Goal: Check status: Check status

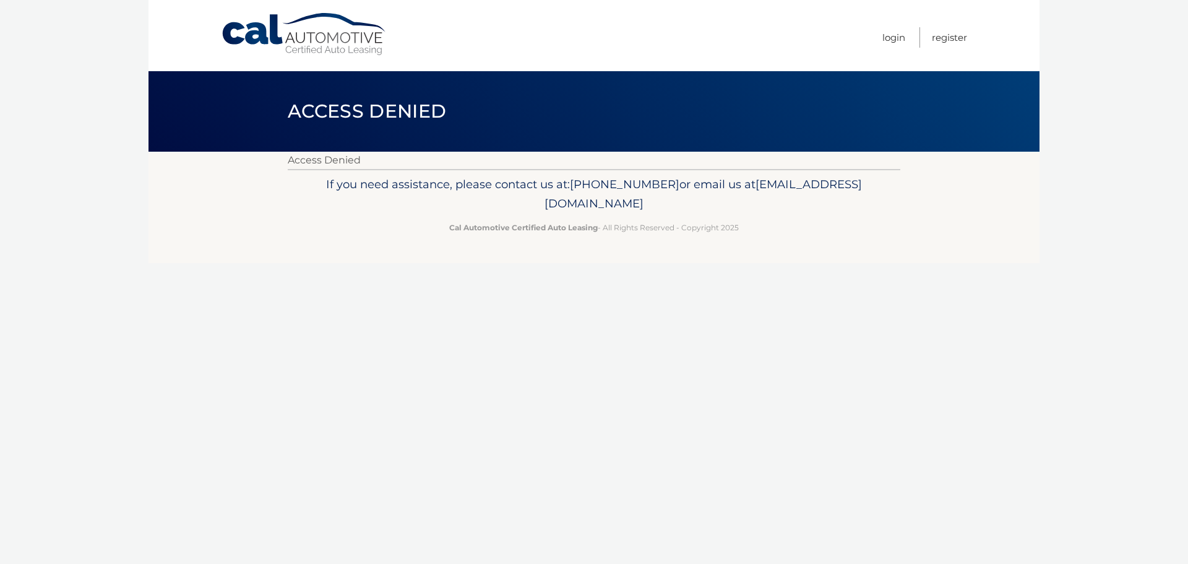
click at [274, 39] on link "Cal Automotive" at bounding box center [304, 34] width 167 height 44
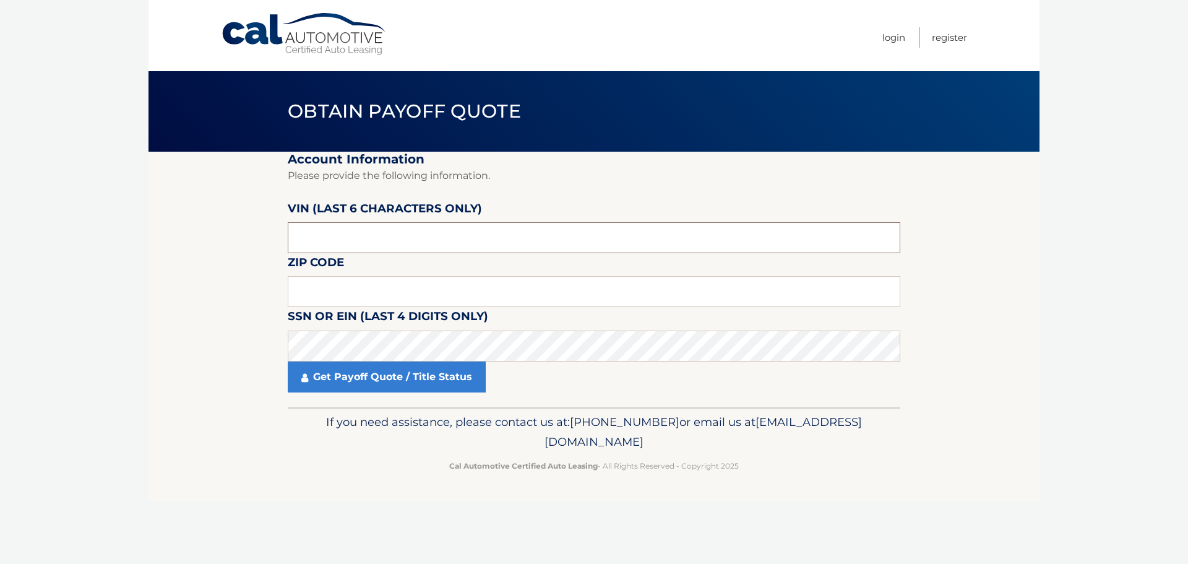
click at [388, 238] on input "text" at bounding box center [594, 237] width 613 height 31
click at [371, 295] on input "text" at bounding box center [594, 291] width 613 height 31
type input "11733"
click at [435, 231] on input "text" at bounding box center [594, 237] width 613 height 31
click at [387, 243] on input "text" at bounding box center [594, 237] width 613 height 31
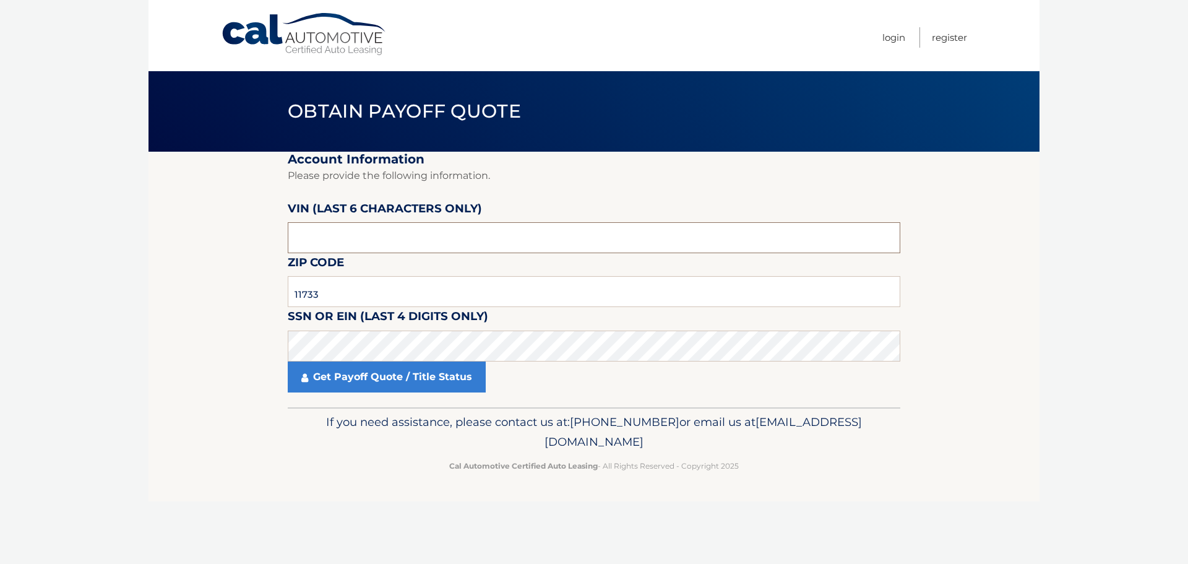
click at [407, 239] on input "text" at bounding box center [594, 237] width 613 height 31
paste input "364089"
type input "364089"
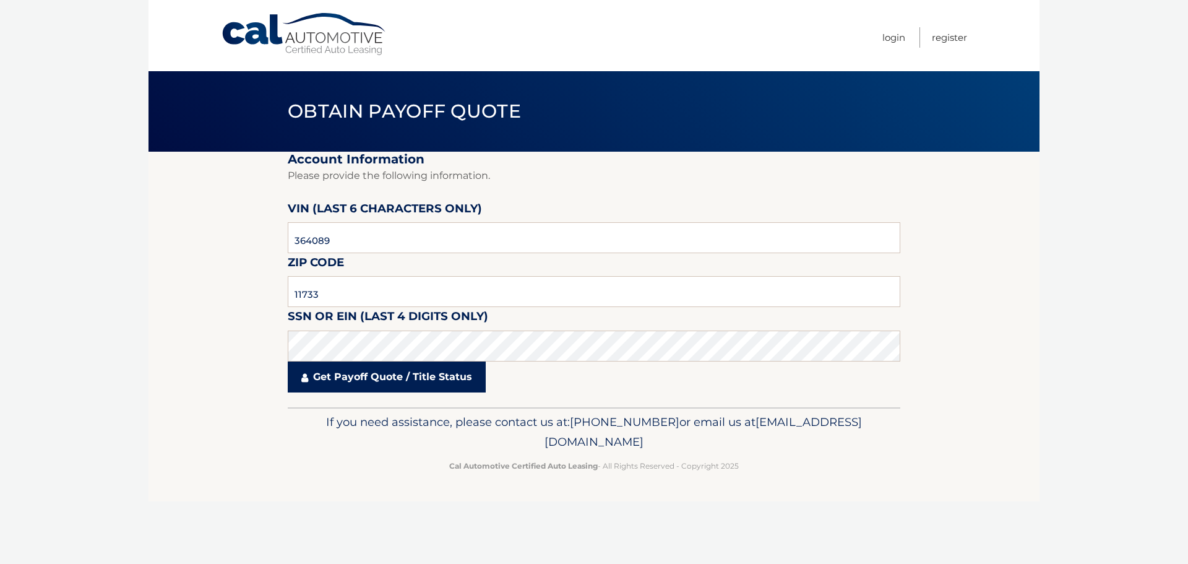
click at [400, 381] on link "Get Payoff Quote / Title Status" at bounding box center [387, 376] width 198 height 31
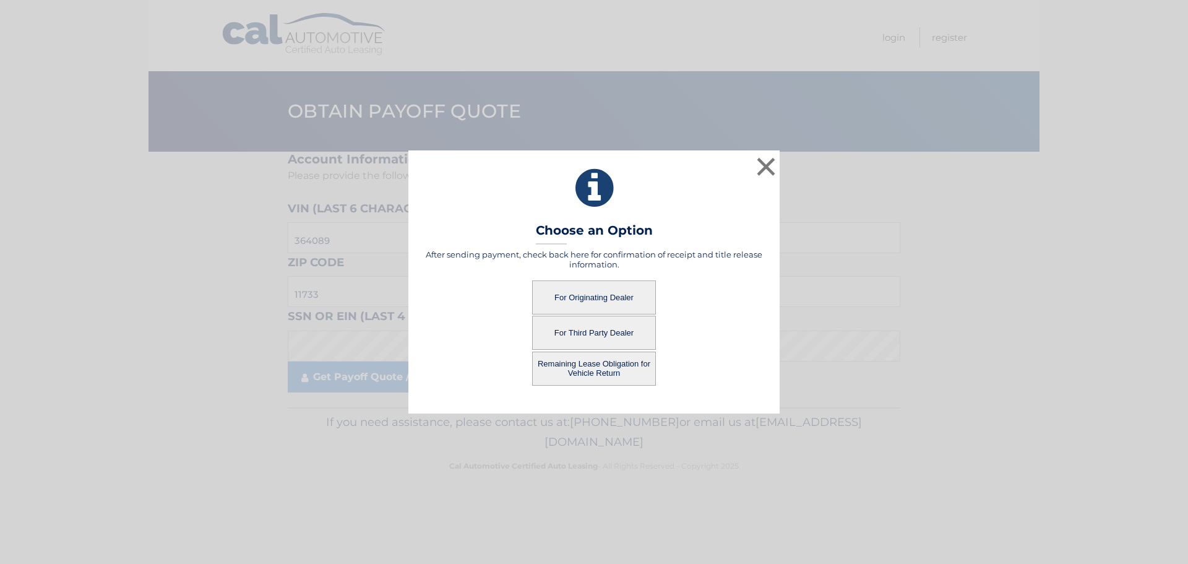
click at [618, 298] on button "For Originating Dealer" at bounding box center [594, 297] width 124 height 34
click at [572, 295] on button "For Originating Dealer" at bounding box center [594, 297] width 124 height 34
click at [589, 304] on button "For Originating Dealer" at bounding box center [594, 297] width 124 height 34
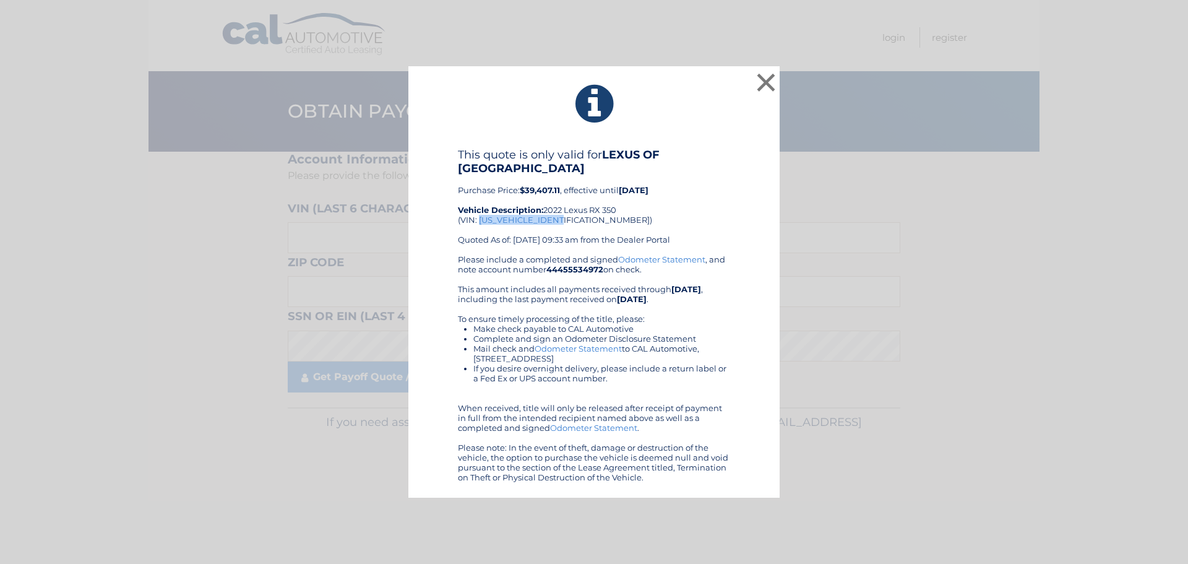
drag, startPoint x: 568, startPoint y: 222, endPoint x: 480, endPoint y: 220, distance: 87.9
click at [480, 220] on div "This quote is only valid for LEXUS OF SMITHTOWN Purchase Price: $39,407.11 , ef…" at bounding box center [594, 201] width 272 height 106
copy div "2T2SZMDA5NC364089"
